Goal: Transaction & Acquisition: Purchase product/service

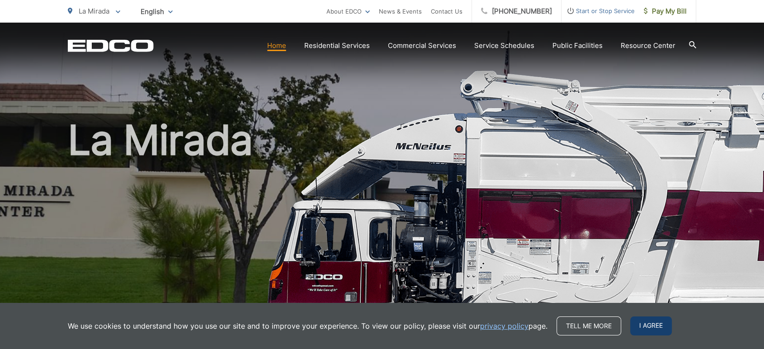
click at [658, 327] on span "I agree" at bounding box center [651, 325] width 42 height 19
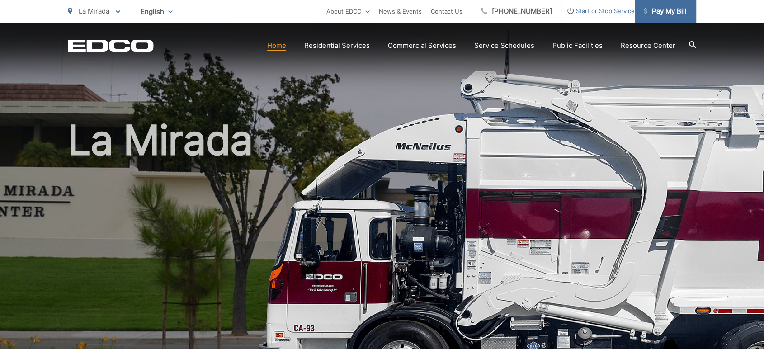
drag, startPoint x: 668, startPoint y: 13, endPoint x: 680, endPoint y: 9, distance: 12.7
click at [680, 9] on span "Pay My Bill" at bounding box center [665, 11] width 43 height 11
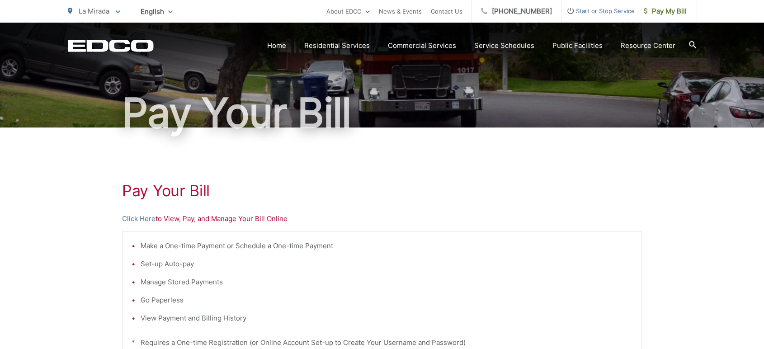
scroll to position [80, 0]
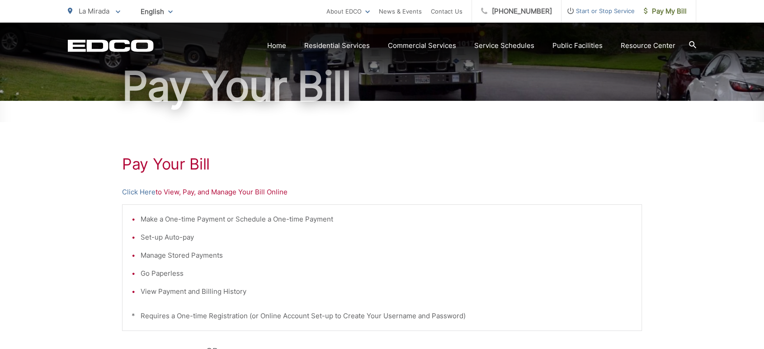
click at [223, 191] on p "Click Here to View, Pay, and Manage Your Bill Online" at bounding box center [382, 192] width 520 height 11
click at [136, 193] on link "Click Here" at bounding box center [138, 192] width 33 height 11
